Goal: Task Accomplishment & Management: Use online tool/utility

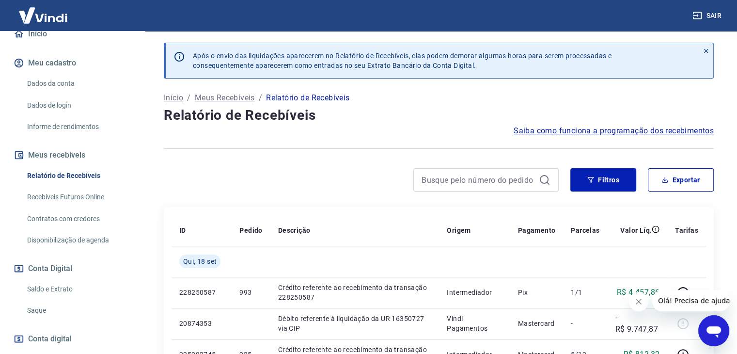
scroll to position [99, 0]
click at [81, 308] on div "Saldo e Extrato Saque" at bounding box center [73, 299] width 122 height 41
click at [81, 298] on link "Saldo e Extrato" at bounding box center [78, 289] width 110 height 20
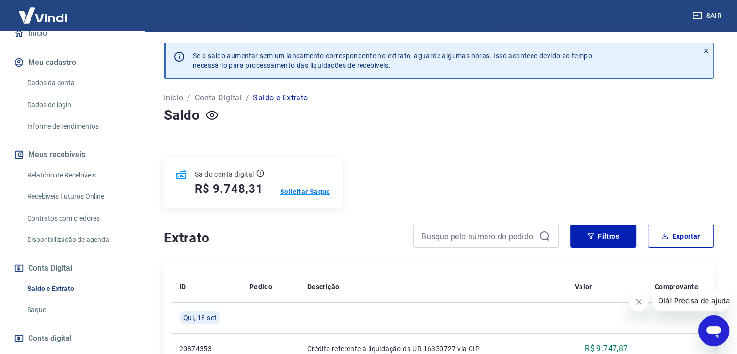
click at [289, 193] on p "Solicitar Saque" at bounding box center [305, 191] width 50 height 10
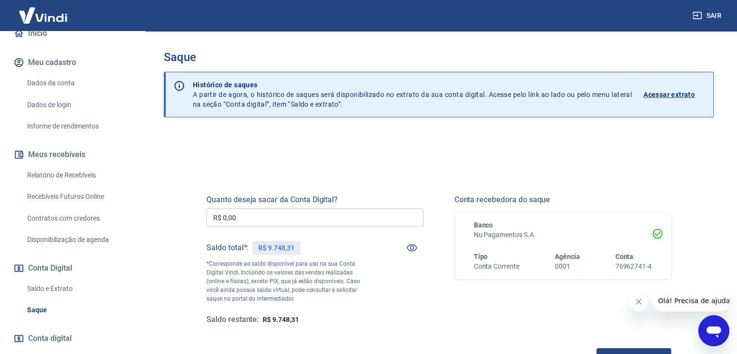
click at [237, 211] on input "R$ 0,00" at bounding box center [314, 217] width 217 height 18
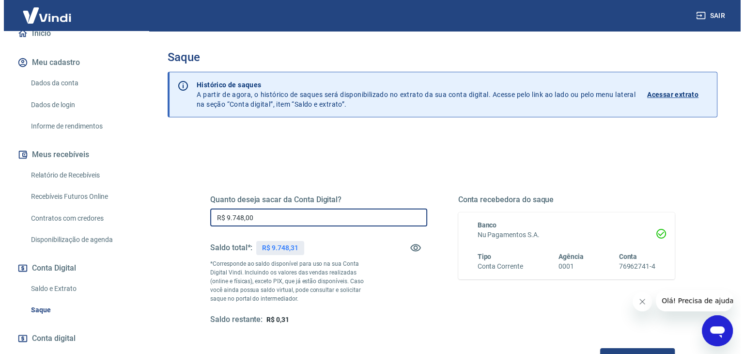
scroll to position [125, 0]
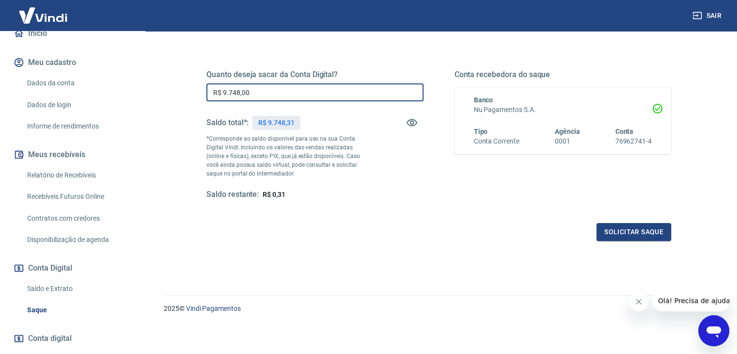
type input "R$ 9.748,00"
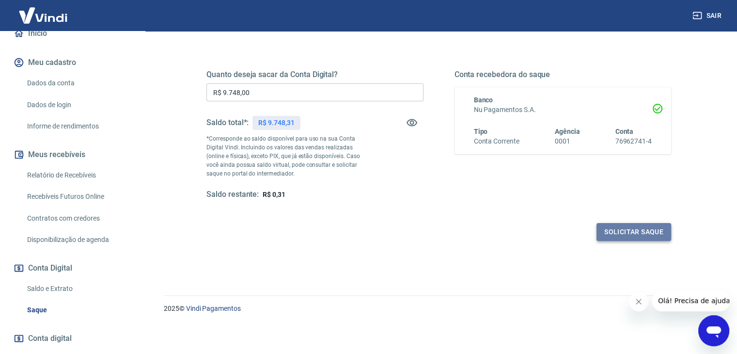
click at [615, 224] on button "Solicitar saque" at bounding box center [633, 232] width 75 height 18
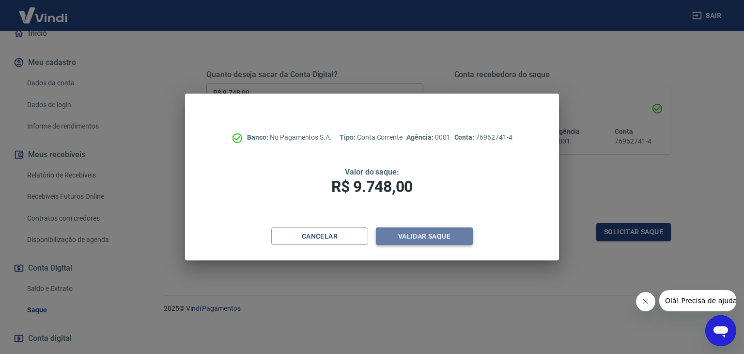
click at [403, 238] on button "Validar saque" at bounding box center [424, 236] width 97 height 18
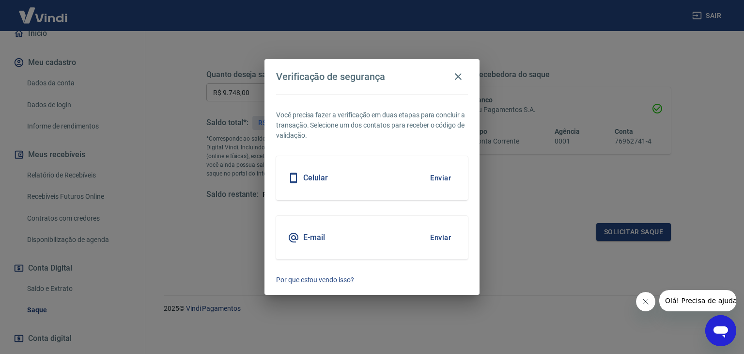
click at [375, 234] on div "E-mail Enviar" at bounding box center [372, 238] width 192 height 44
click at [436, 239] on button "Enviar" at bounding box center [440, 237] width 31 height 20
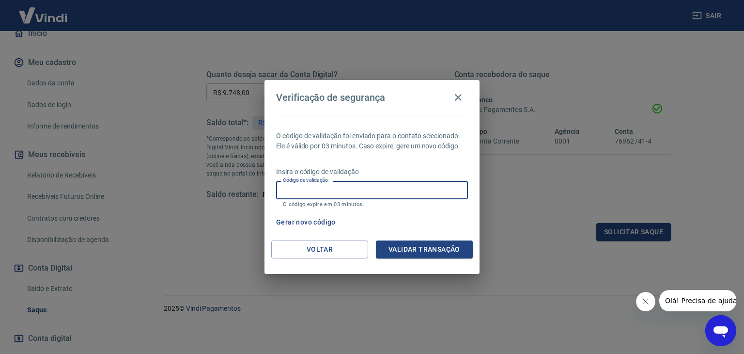
click at [315, 193] on input "Código de validação" at bounding box center [372, 190] width 192 height 18
type input "261032"
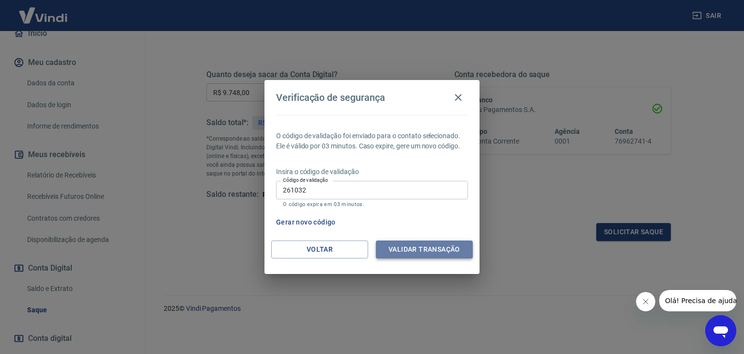
click at [448, 248] on button "Validar transação" at bounding box center [424, 249] width 97 height 18
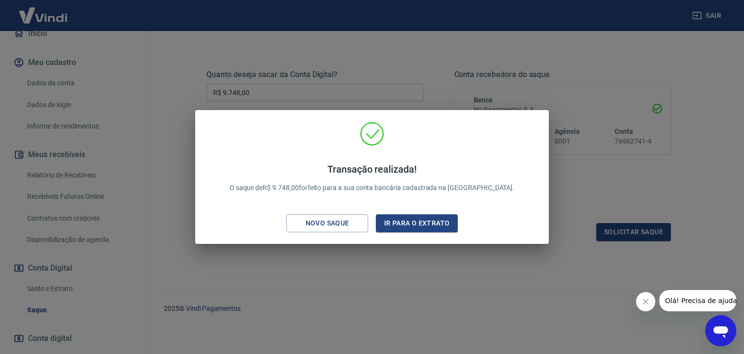
click at [558, 80] on div "Transação realizada! O saque de R$ 9.748,00 foi feito para a sua conta bancária…" at bounding box center [372, 177] width 744 height 354
